Goal: Book appointment/travel/reservation

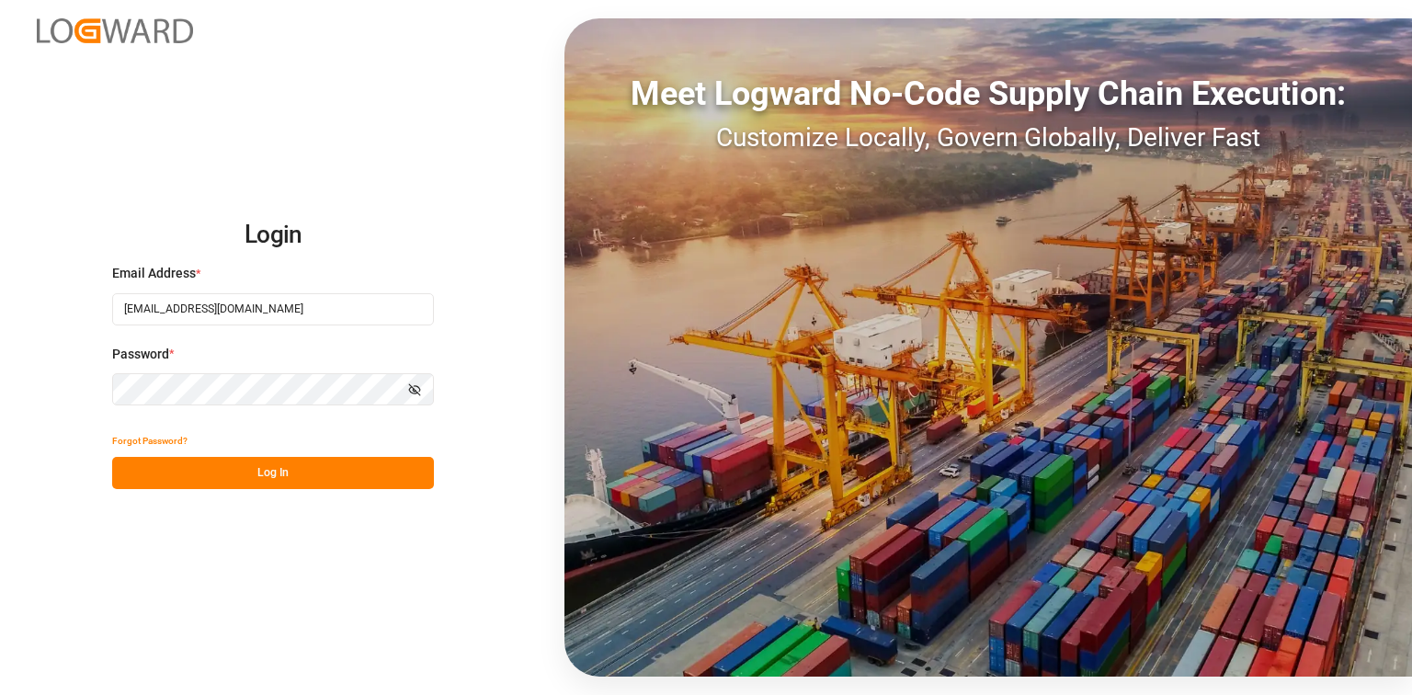
drag, startPoint x: 272, startPoint y: 466, endPoint x: 291, endPoint y: 469, distance: 19.5
click at [272, 467] on button "Log In" at bounding box center [273, 473] width 322 height 32
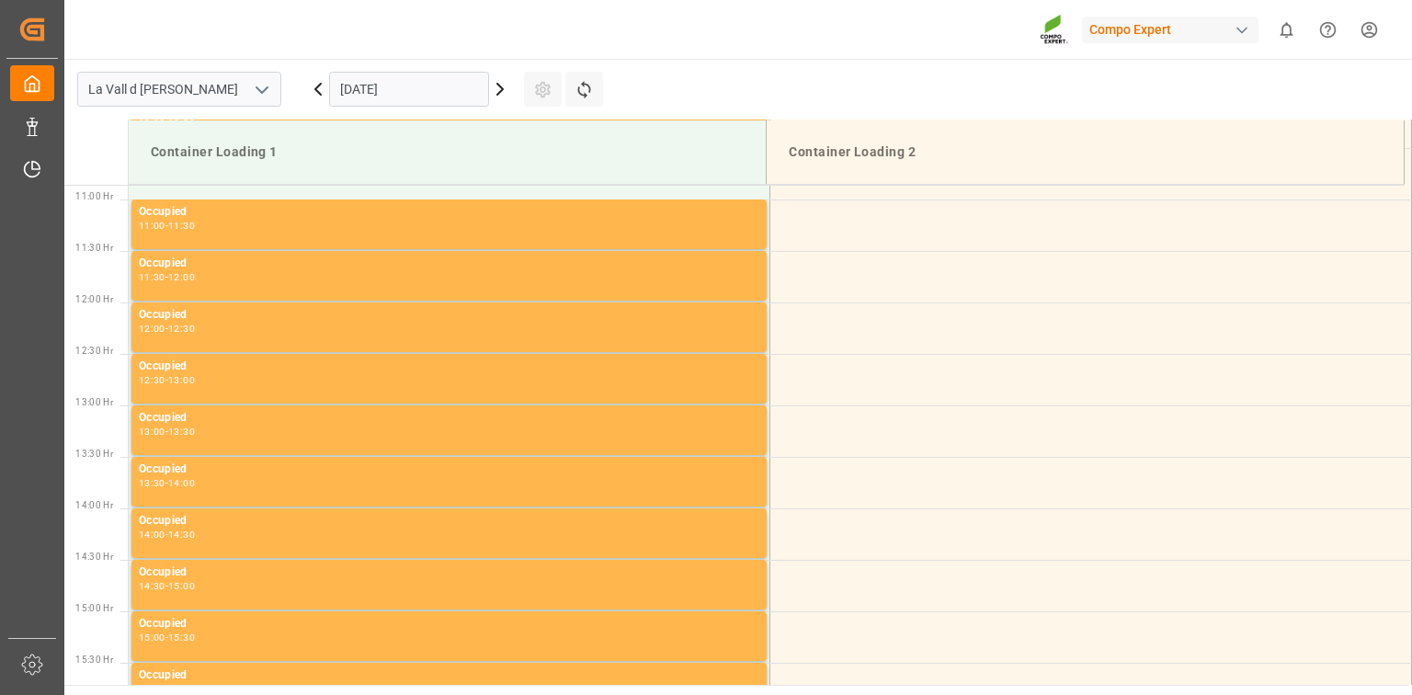
scroll to position [1120, 0]
click at [402, 74] on input "[DATE]" at bounding box center [409, 89] width 160 height 35
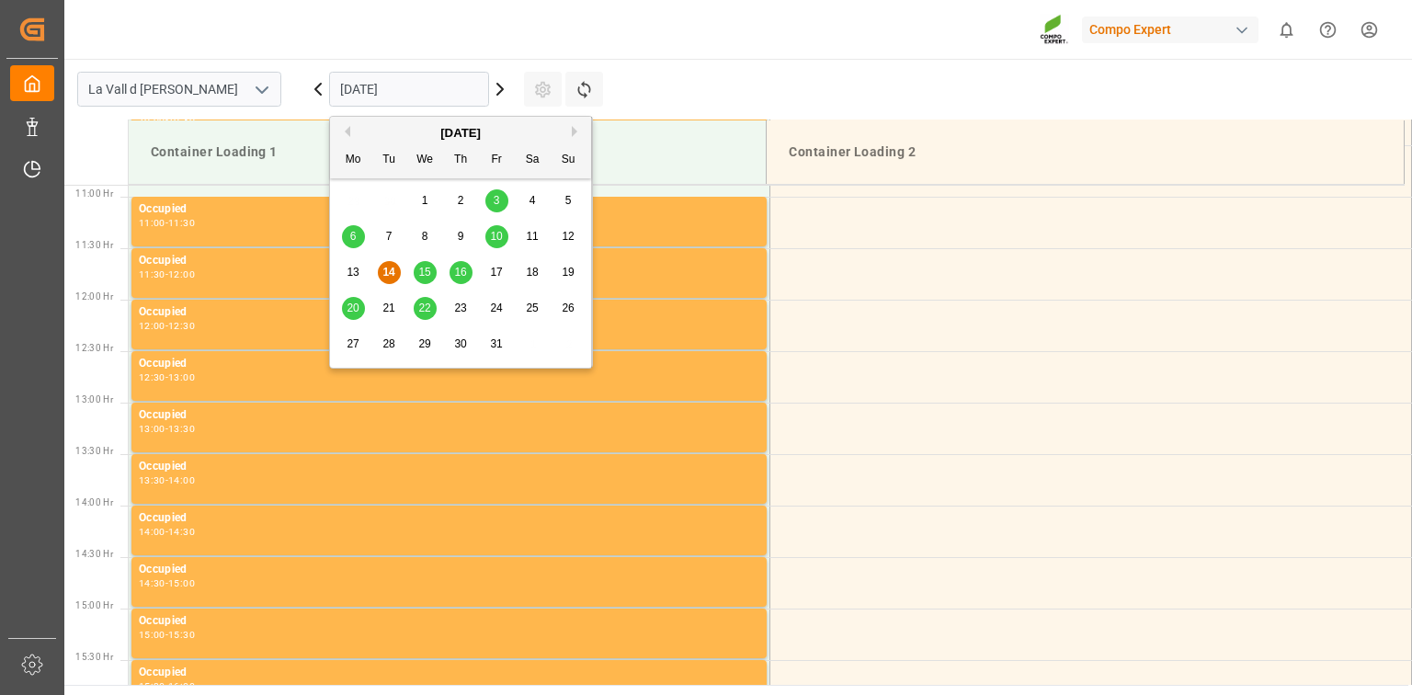
click at [495, 276] on span "17" at bounding box center [496, 272] width 12 height 13
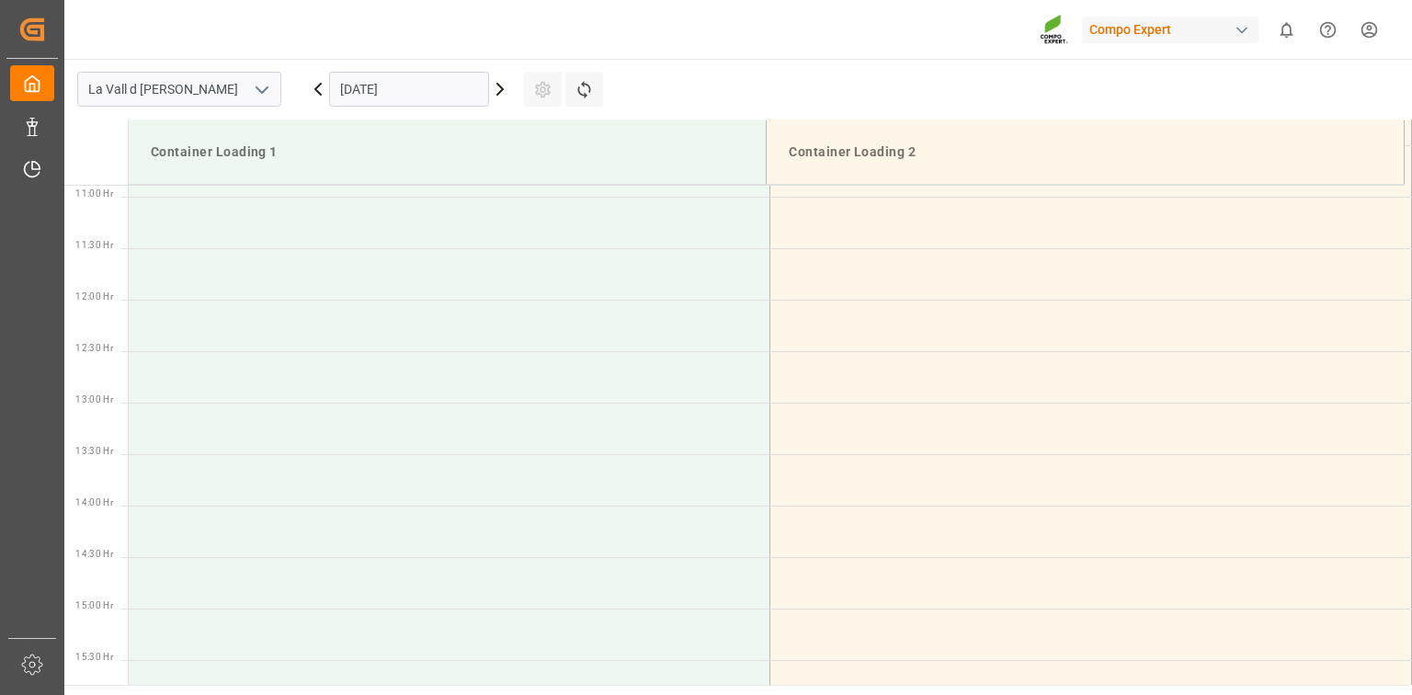
click at [428, 118] on div "[DATE]" at bounding box center [409, 89] width 230 height 61
click at [424, 77] on input "[DATE]" at bounding box center [409, 89] width 160 height 35
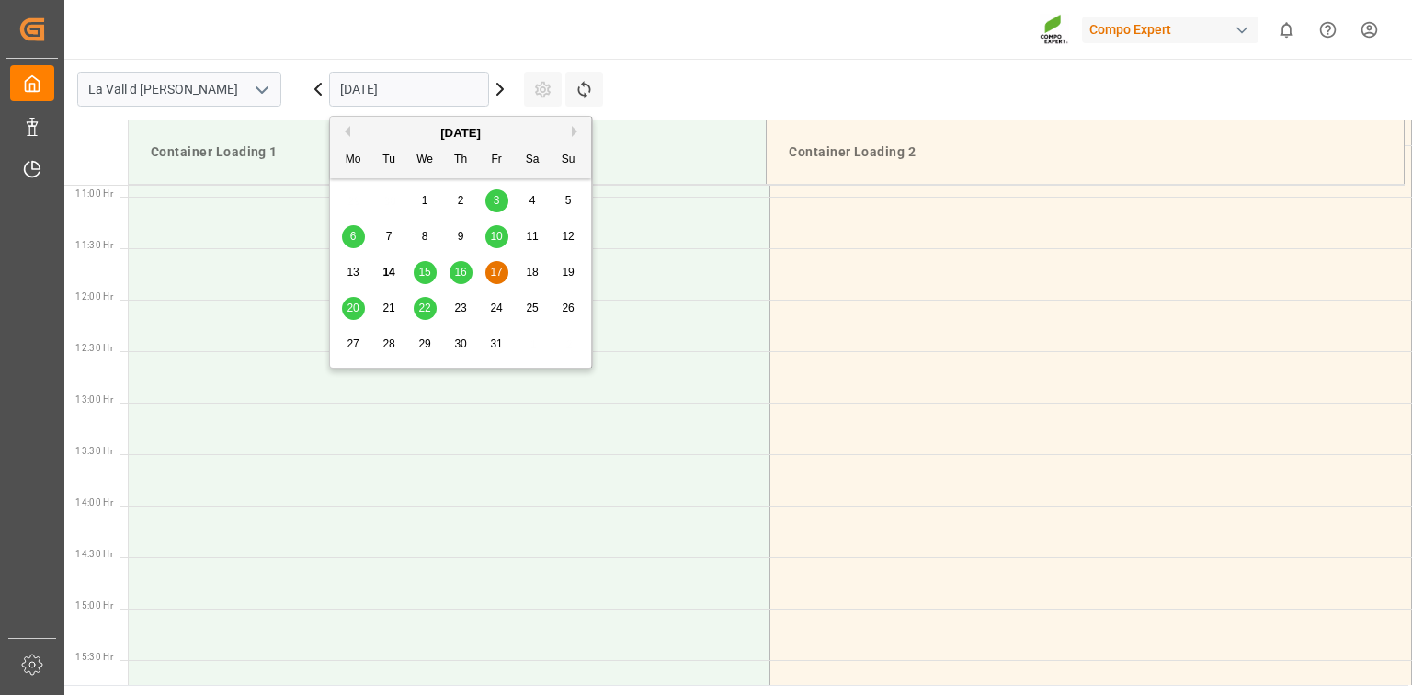
click at [462, 267] on span "16" at bounding box center [460, 272] width 12 height 13
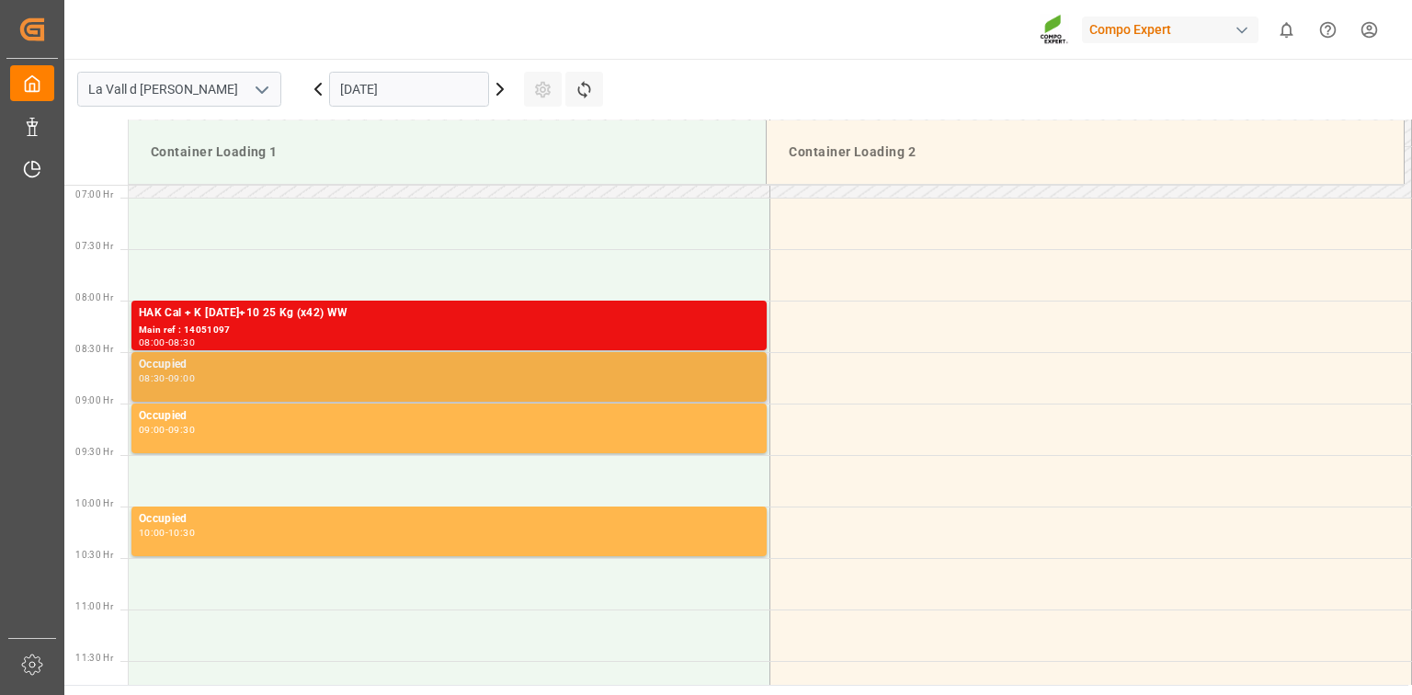
scroll to position [679, 0]
